Goal: Information Seeking & Learning: Learn about a topic

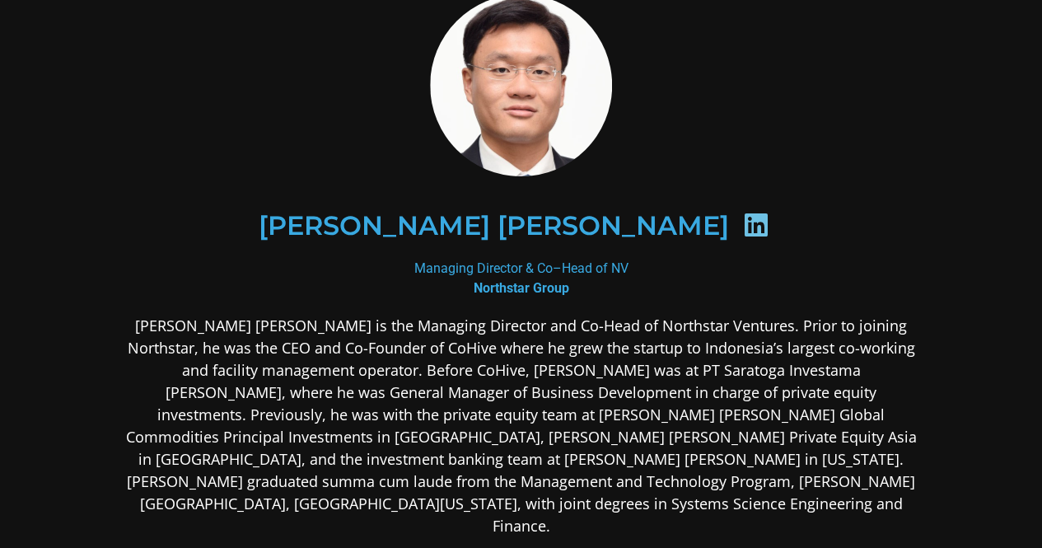
scroll to position [82, 0]
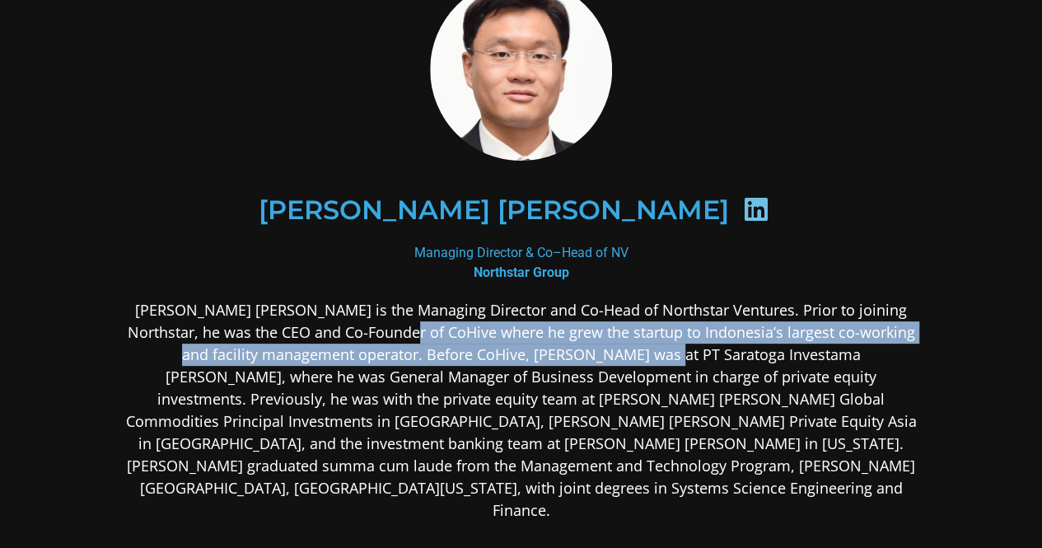
drag, startPoint x: 447, startPoint y: 325, endPoint x: 560, endPoint y: 352, distance: 115.8
click at [560, 352] on p "[PERSON_NAME] [PERSON_NAME] is the Managing Director and Co-Head of Northstar V…" at bounding box center [521, 410] width 800 height 222
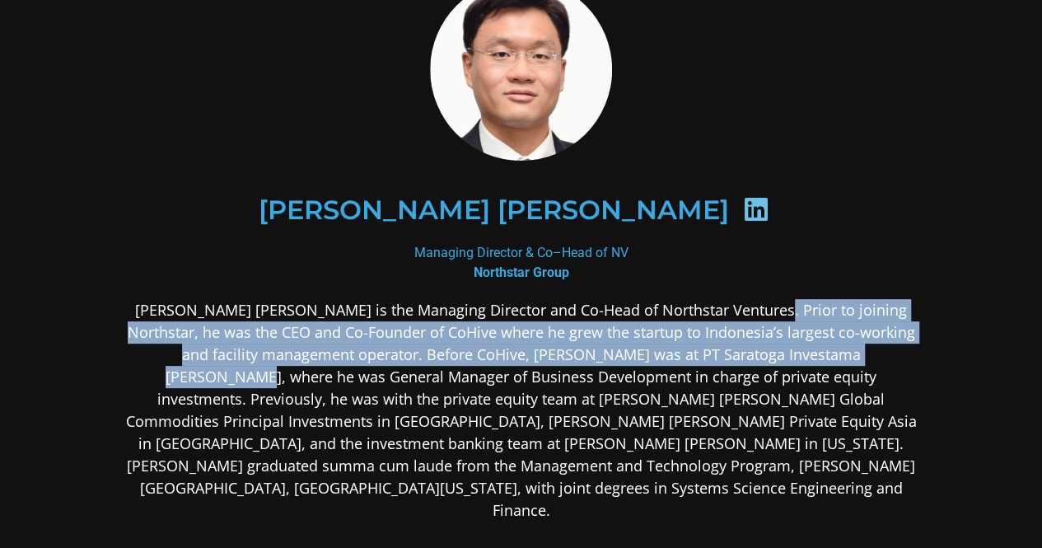
drag, startPoint x: 724, startPoint y: 318, endPoint x: 828, endPoint y: 356, distance: 111.2
click at [828, 356] on p "[PERSON_NAME] [PERSON_NAME] is the Managing Director and Co-Head of Northstar V…" at bounding box center [521, 410] width 800 height 222
click at [616, 347] on p "[PERSON_NAME] [PERSON_NAME] is the Managing Director and Co-Head of Northstar V…" at bounding box center [521, 410] width 800 height 222
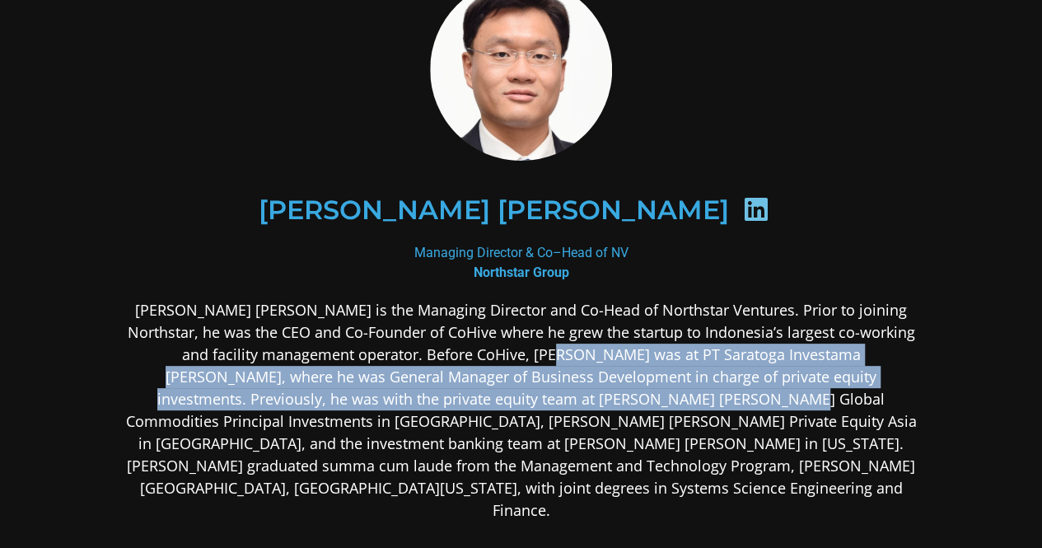
drag, startPoint x: 450, startPoint y: 350, endPoint x: 497, endPoint y: 394, distance: 64.1
click at [497, 394] on p "[PERSON_NAME] [PERSON_NAME] is the Managing Director and Co-Head of Northstar V…" at bounding box center [521, 410] width 800 height 222
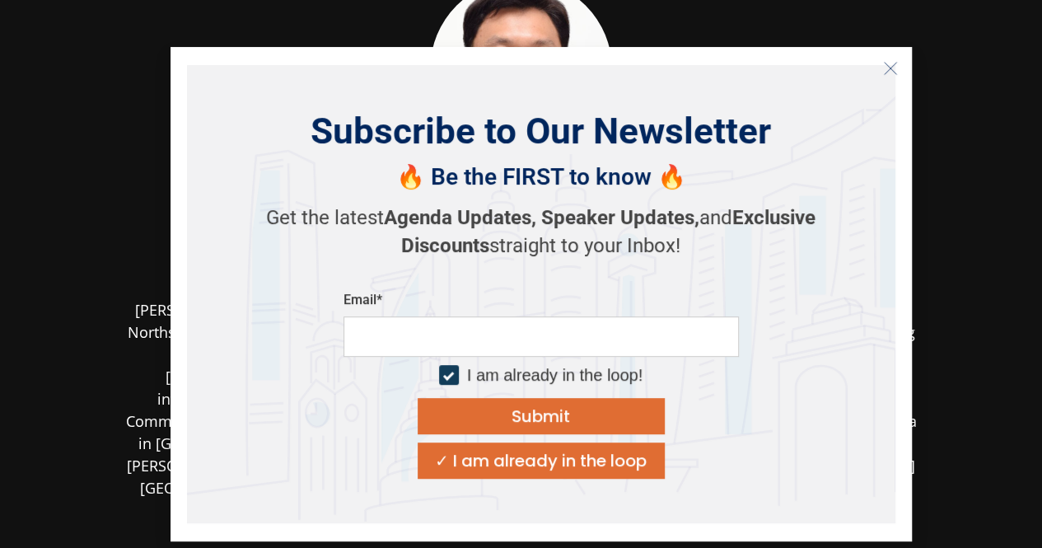
click at [892, 67] on icon "Close" at bounding box center [890, 68] width 15 height 15
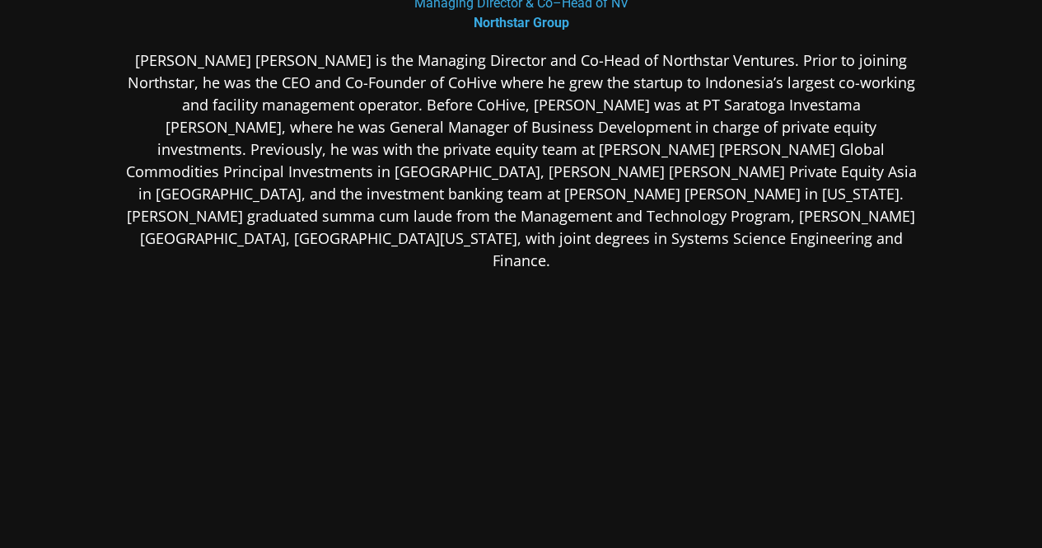
scroll to position [0, 0]
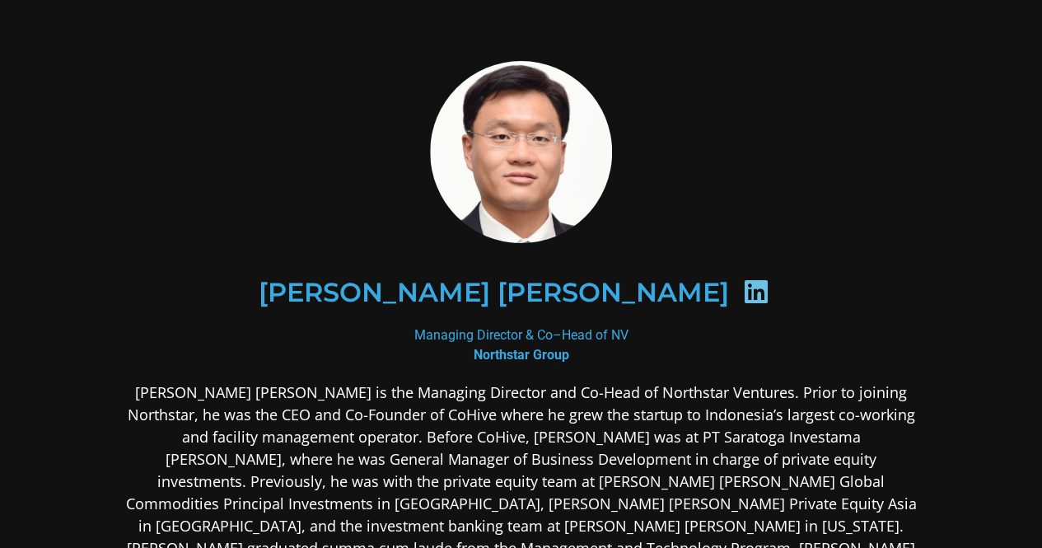
click at [743, 297] on icon at bounding box center [756, 291] width 26 height 26
click at [743, 288] on icon at bounding box center [756, 291] width 26 height 26
